Goal: Task Accomplishment & Management: Manage account settings

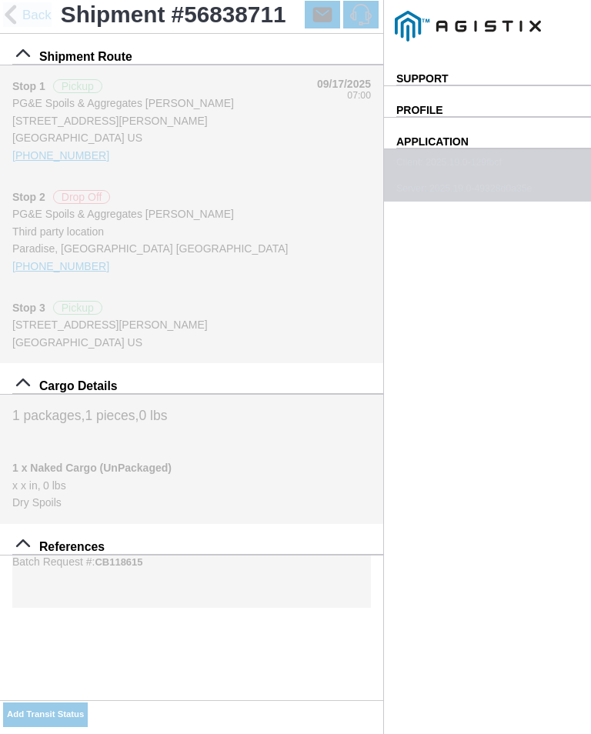
select select "DPTPULOC"
select select "708654"
click at [0, 0] on button "Use My Location" at bounding box center [0, 0] width 0 height 0
type input "Paradise"
click at [0, 0] on span "SAVE" at bounding box center [0, 0] width 0 height 0
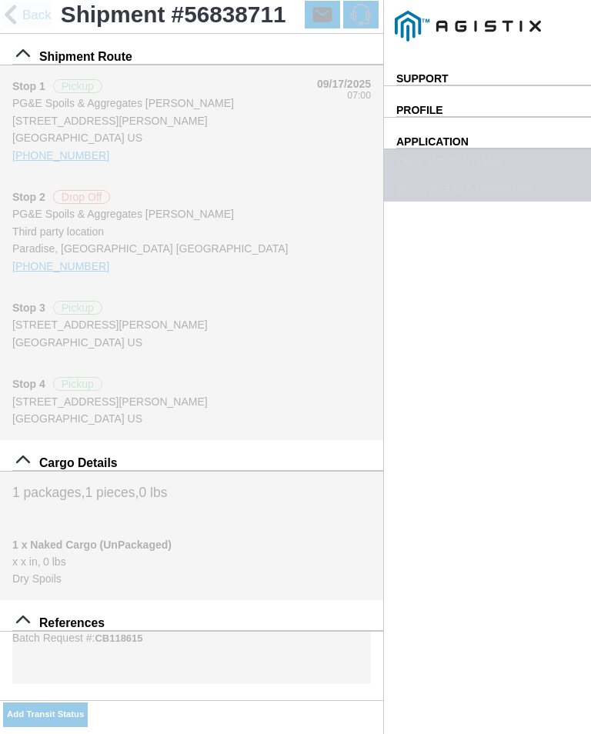
click at [0, 0] on slot "Add Transit Status" at bounding box center [0, 0] width 0 height 0
click at [0, 0] on input "07:28" at bounding box center [0, 0] width 0 height 0
type input "08:20"
click at [0, 0] on select "Select Arrive at Drop Off Arrive at Pickup Break Start Break Stop Depart Drop O…" at bounding box center [0, 0] width 0 height 0
select select "ARVPULOC"
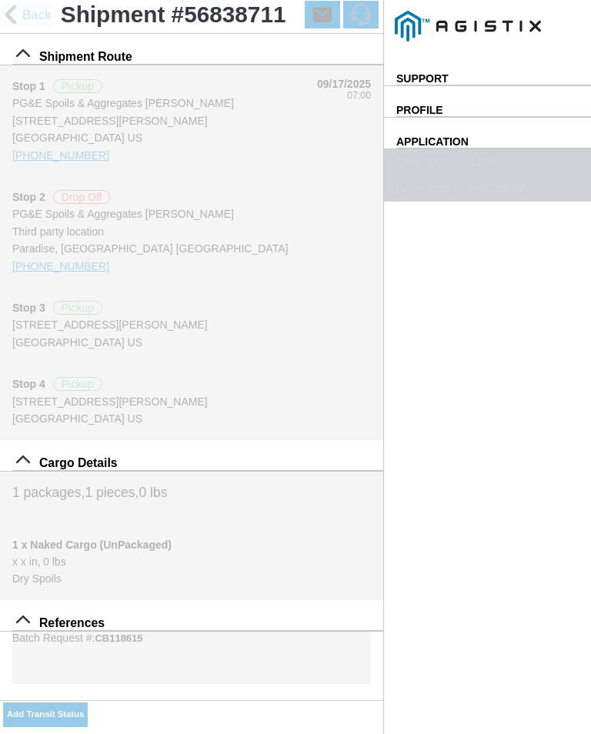
click at [0, 0] on div "Location" at bounding box center [0, 0] width 0 height 0
click at [0, 0] on div "[STREET_ADDRESS][PERSON_NAME]" at bounding box center [0, 0] width 0 height 0
click at [0, 0] on slot "Apply" at bounding box center [0, 0] width 0 height 0
type input "Paradise"
click at [0, 0] on span "SAVE" at bounding box center [0, 0] width 0 height 0
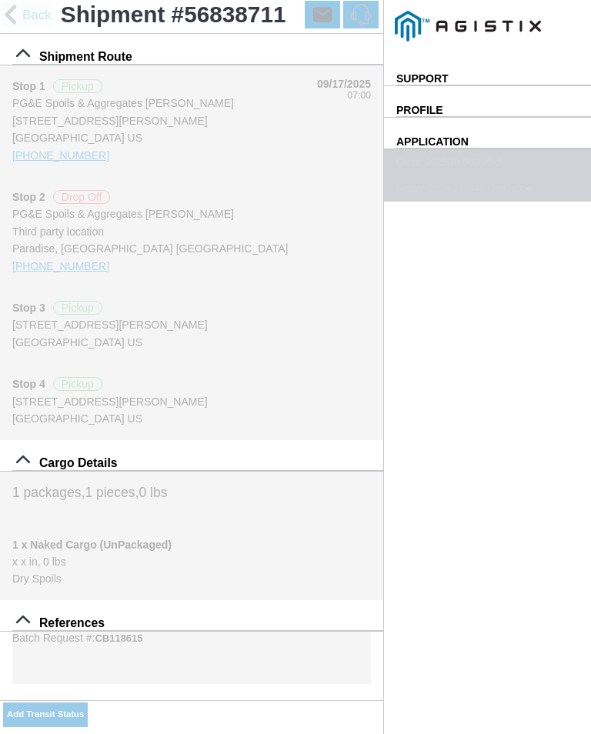
click at [0, 0] on slot "Add Transit Status" at bounding box center [0, 0] width 0 height 0
click at [0, 0] on input "07:29" at bounding box center [0, 0] width 0 height 0
type input "08:25"
click at [0, 0] on select "Select Arrive at Drop Off Arrive at Pickup Break Start Break Stop Depart Drop O…" at bounding box center [0, 0] width 0 height 0
select select "DPTPULOC"
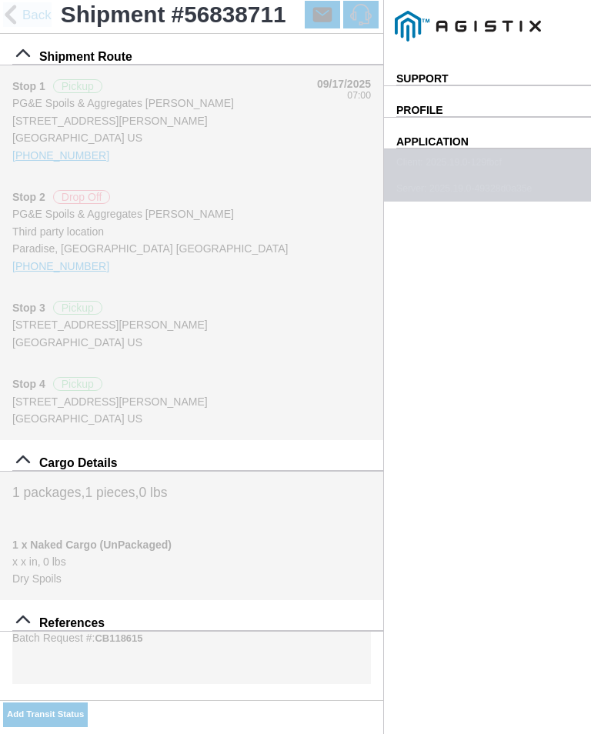
click at [0, 0] on div "Location" at bounding box center [0, 0] width 0 height 0
click at [0, 0] on div "[STREET_ADDRESS][PERSON_NAME]" at bounding box center [0, 0] width 0 height 0
click at [0, 0] on slot "Apply" at bounding box center [0, 0] width 0 height 0
type input "Paradise"
click at [0, 0] on div "Material * Select 1" x 3" Rock 1" x 4" Rock 2" x 4" Rock Asphalt Cold Patch Bac…" at bounding box center [0, 0] width 0 height 0
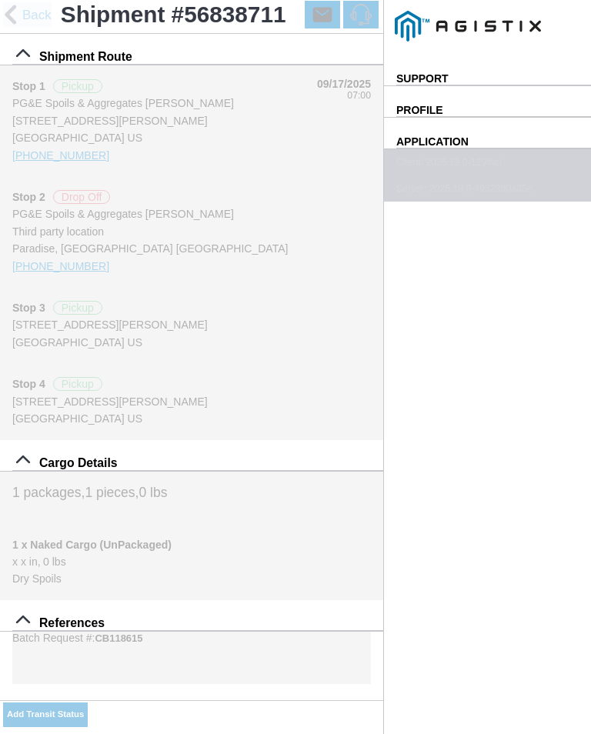
click at [0, 0] on select "Select 1" x 3" Rock 1" x 4" Rock 2" x 4" Rock Asphalt Cold Patch Backfill Spec …" at bounding box center [0, 0] width 0 height 0
select select "708654"
click at [0, 0] on button "SAVE" at bounding box center [0, 0] width 0 height 0
